Goal: Task Accomplishment & Management: Use online tool/utility

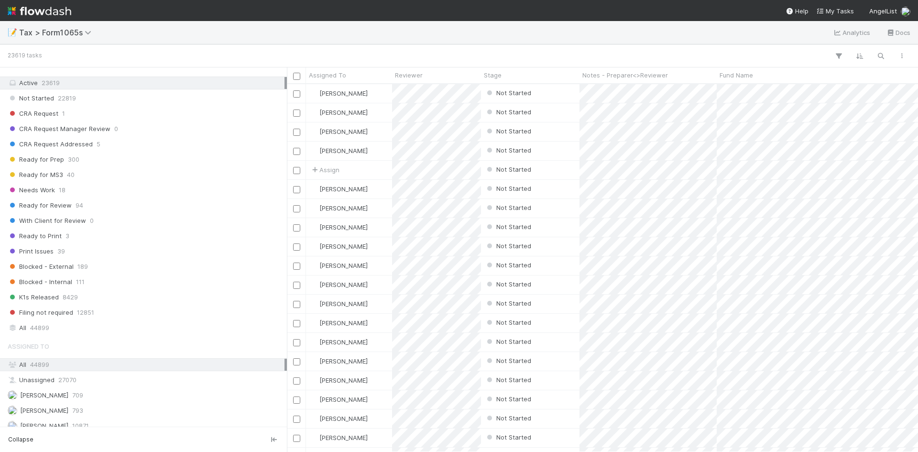
scroll to position [703, 0]
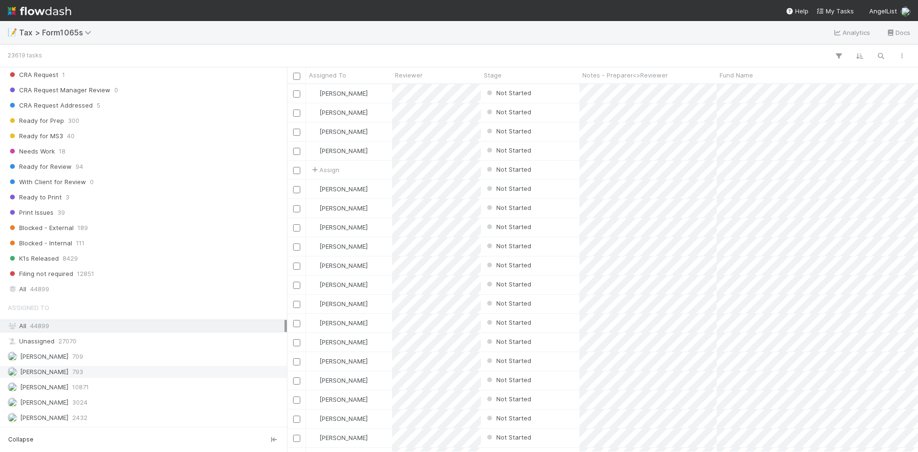
click at [68, 376] on span "[PERSON_NAME]" at bounding box center [38, 372] width 61 height 12
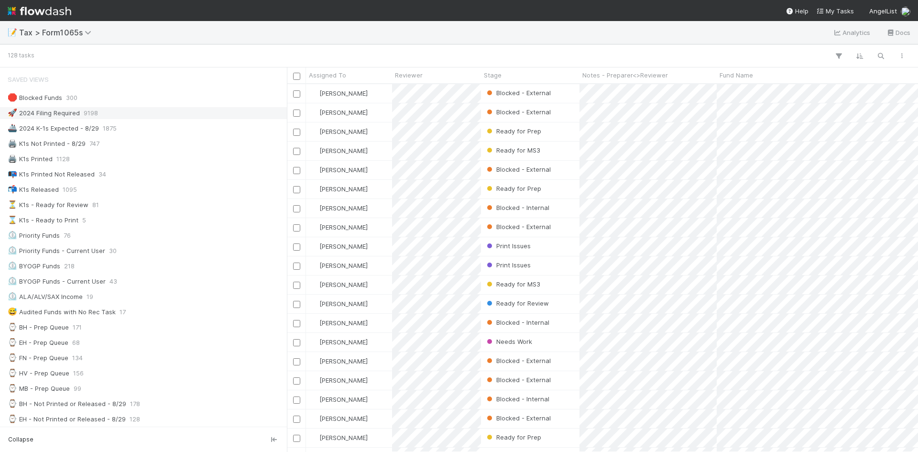
click at [74, 113] on div "🚀 2024 Filing Required" at bounding box center [44, 113] width 72 height 12
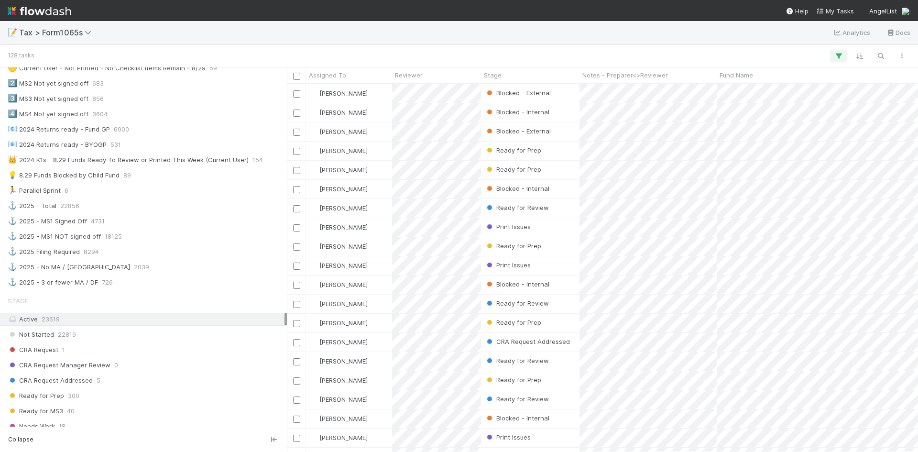
scroll to position [622, 0]
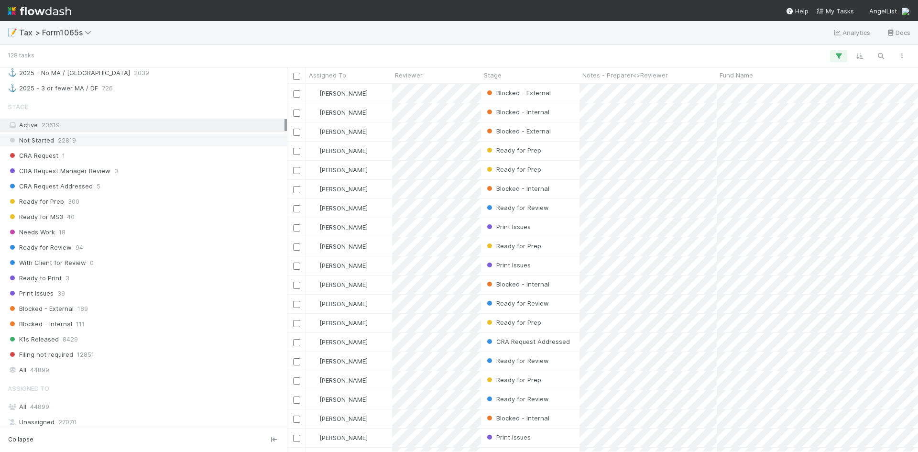
click at [55, 142] on div "Not Started 22819" at bounding box center [146, 140] width 277 height 12
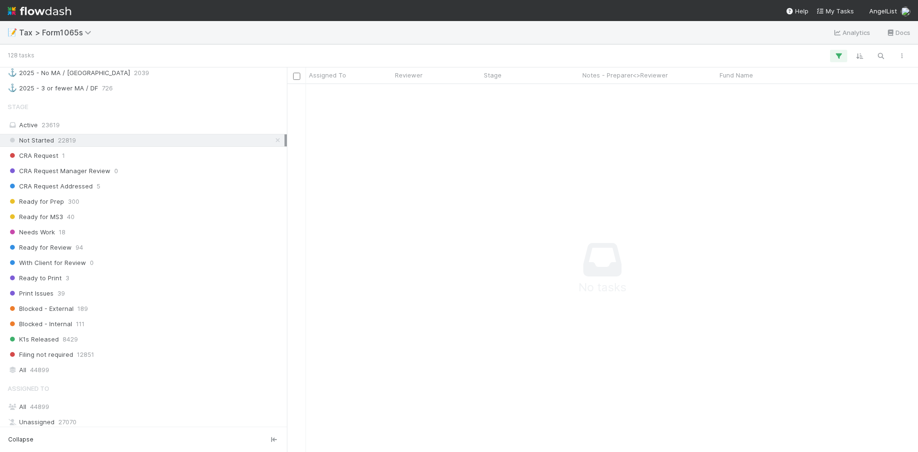
scroll to position [353, 624]
click at [43, 200] on span "Ready for Prep" at bounding box center [36, 202] width 56 height 12
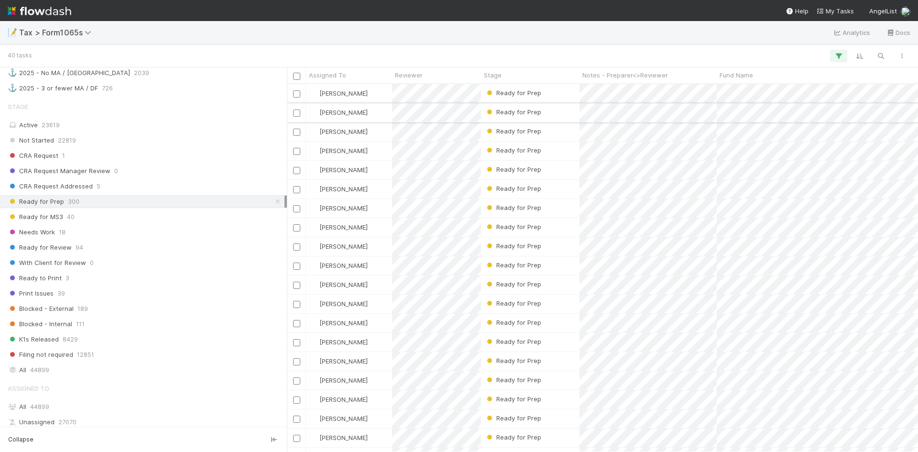
click at [545, 110] on div "Ready for Prep" at bounding box center [530, 112] width 99 height 19
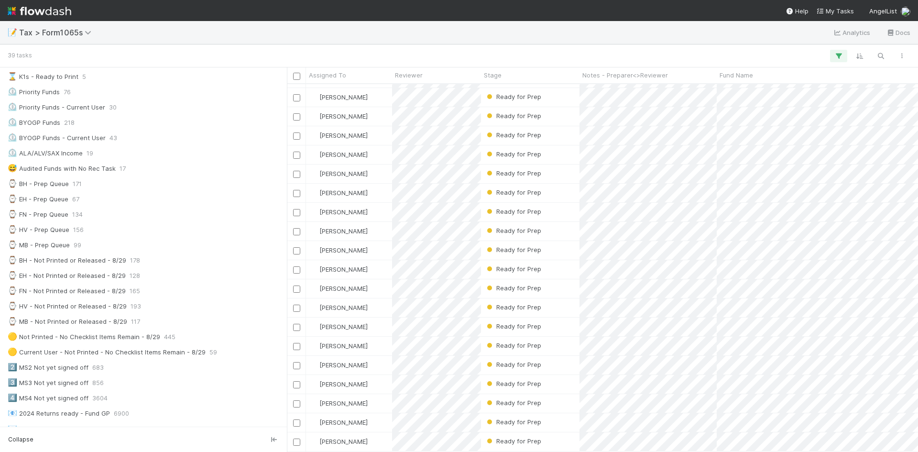
scroll to position [338, 0]
click at [554, 137] on div "Ready for Prep" at bounding box center [530, 138] width 99 height 19
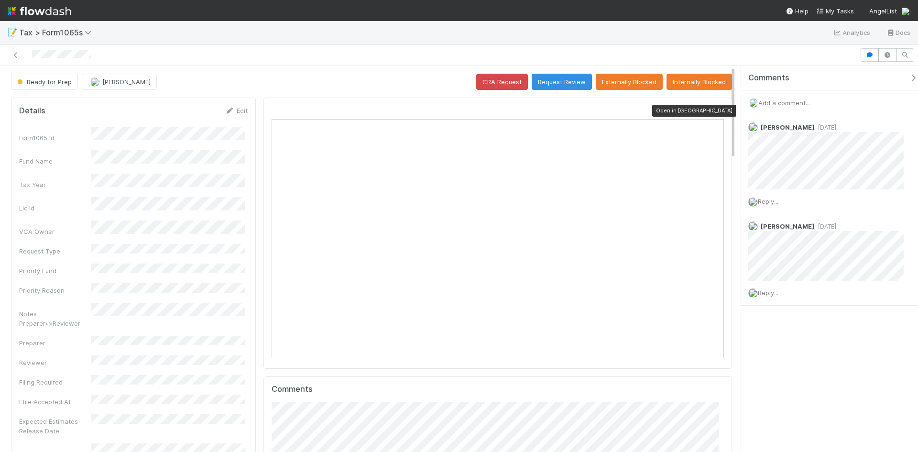
scroll to position [187, 441]
click at [715, 109] on icon at bounding box center [720, 111] width 10 height 6
click at [235, 109] on link "Edit" at bounding box center [236, 111] width 22 height 8
click at [83, 334] on div "Notes - Preparer<>Reviewer" at bounding box center [133, 348] width 229 height 28
click at [191, 110] on button "Save" at bounding box center [196, 114] width 27 height 16
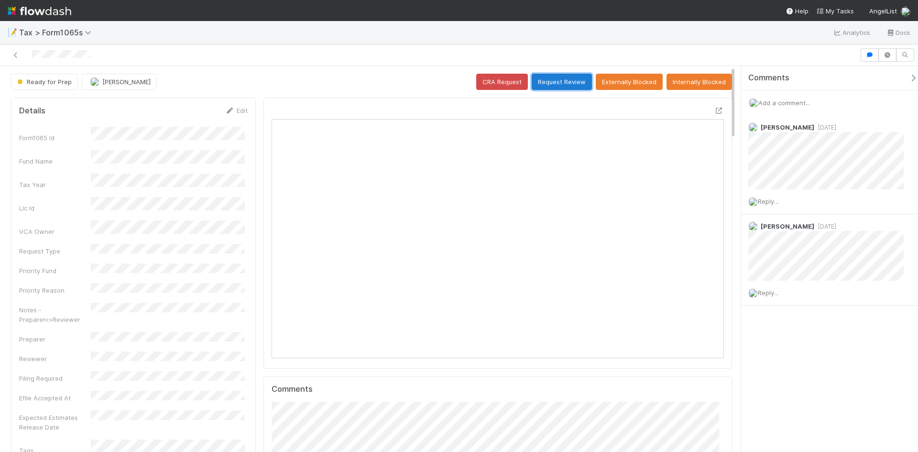
click at [554, 83] on button "Request Review" at bounding box center [562, 82] width 60 height 16
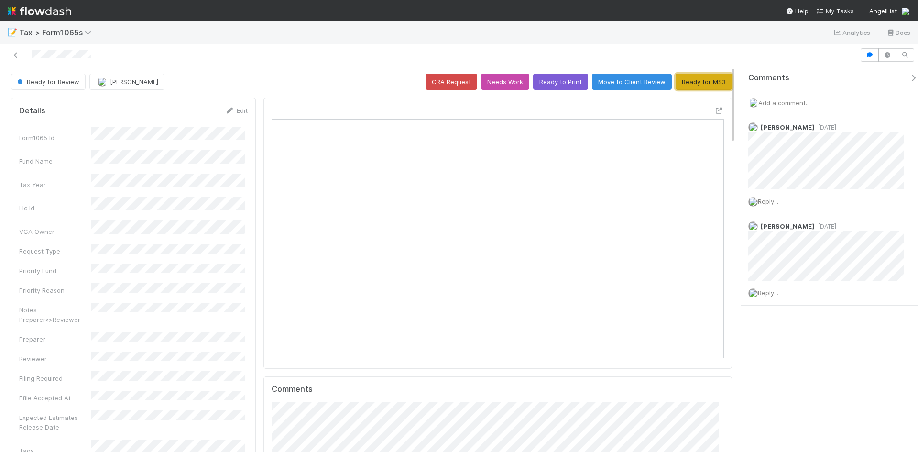
click at [686, 85] on button "Ready for MS3" at bounding box center [704, 82] width 56 height 16
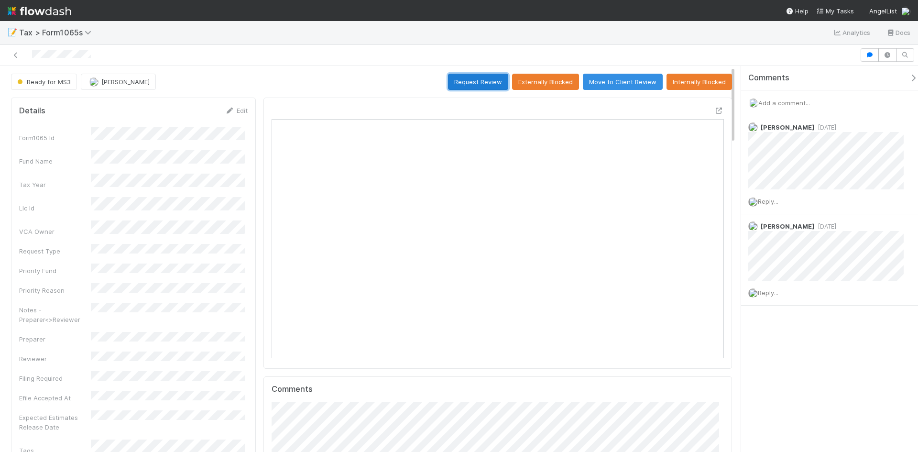
click at [488, 84] on button "Request Review" at bounding box center [478, 82] width 60 height 16
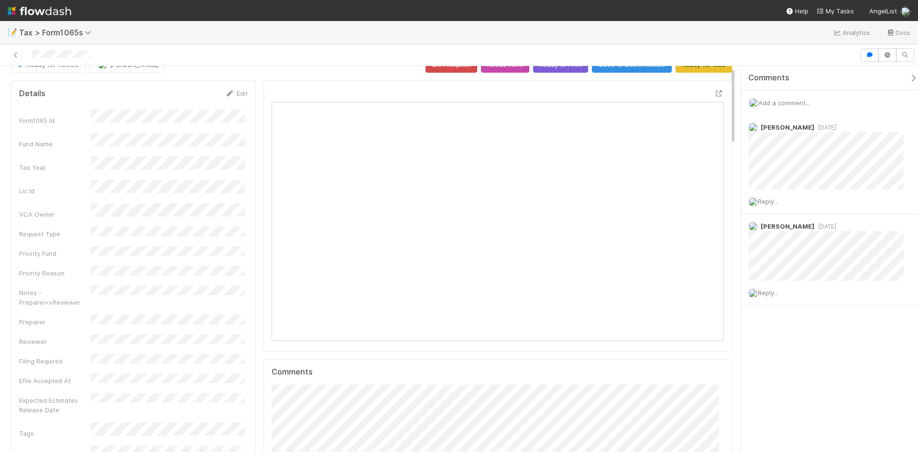
scroll to position [0, 0]
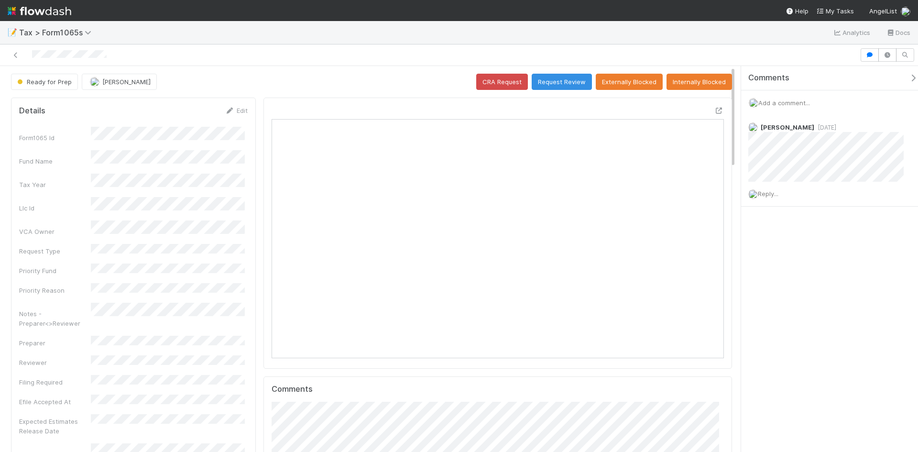
scroll to position [187, 441]
click at [715, 111] on icon at bounding box center [720, 111] width 10 height 6
